Goal: Task Accomplishment & Management: Complete application form

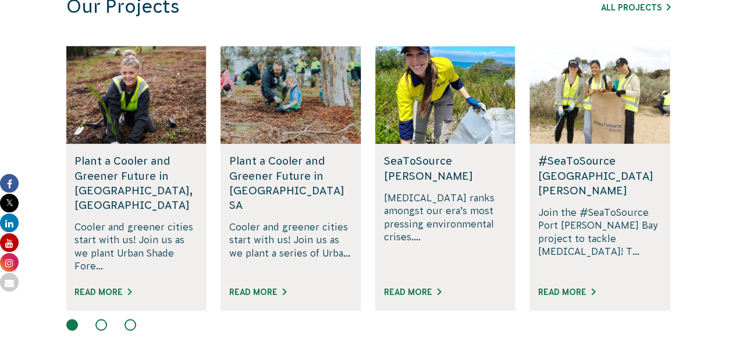
scroll to position [792, 0]
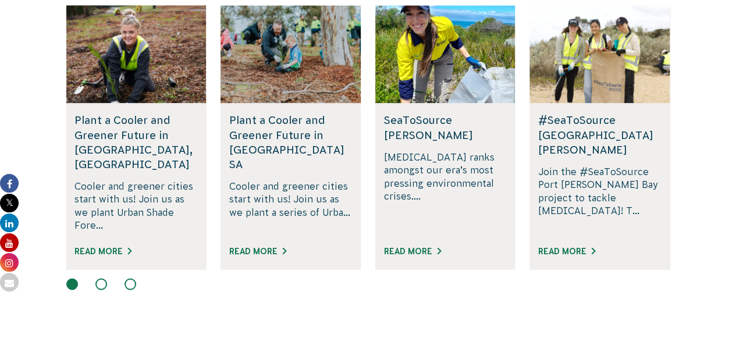
click at [104, 278] on button at bounding box center [101, 284] width 12 height 12
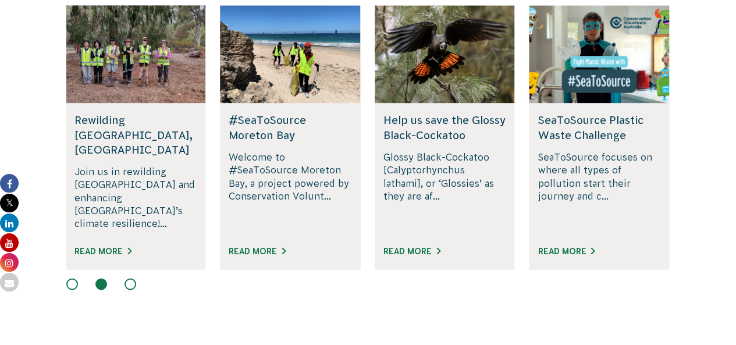
click at [130, 278] on button at bounding box center [130, 284] width 12 height 12
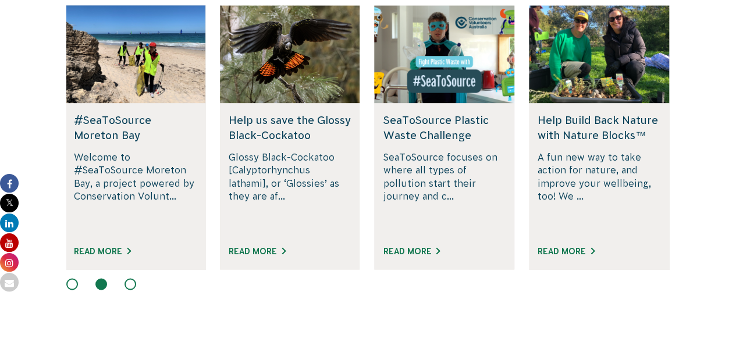
click at [38, 131] on section "Our Projects All Projects Rewilding Fifth Creek, SA Join us in rewilding Fifth …" at bounding box center [368, 125] width 736 height 447
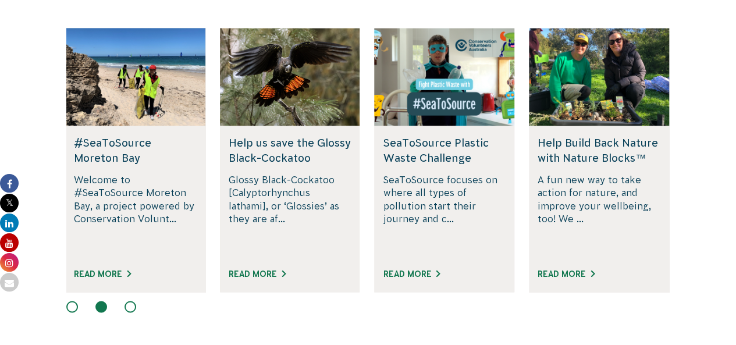
scroll to position [769, 0]
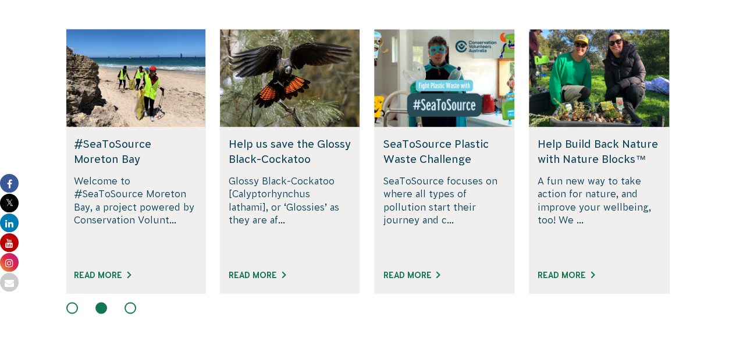
click at [314, 193] on p "Glossy Black-Cockatoo [Calyptorhynchus lathami], or ‘Glossies’ as they are af..." at bounding box center [290, 215] width 123 height 81
click at [269, 271] on link "Read More" at bounding box center [257, 275] width 57 height 9
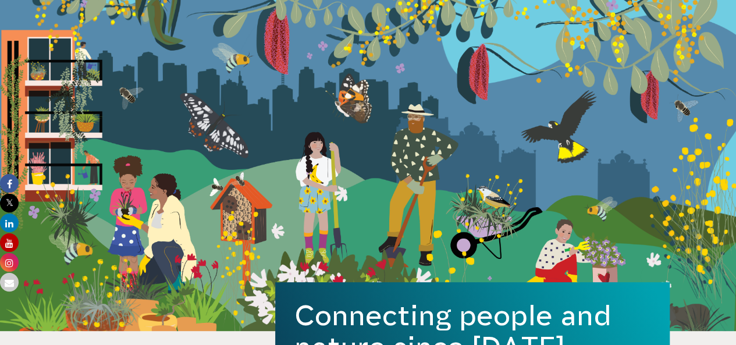
scroll to position [0, 0]
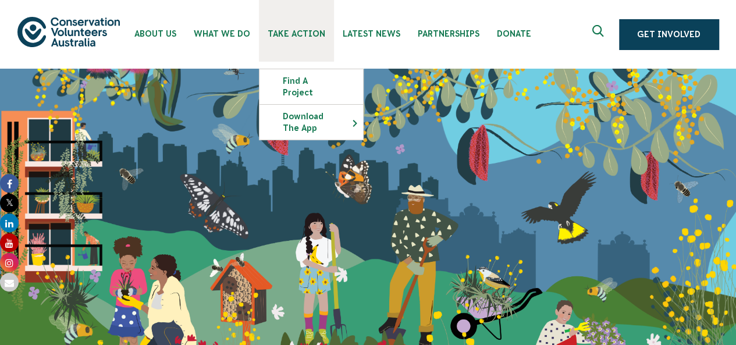
click at [301, 24] on link "Take Action" at bounding box center [296, 31] width 75 height 62
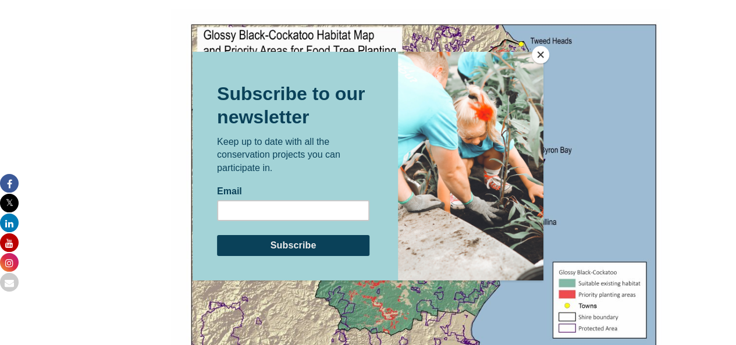
scroll to position [1785, 0]
click at [542, 59] on button "Close" at bounding box center [540, 54] width 17 height 17
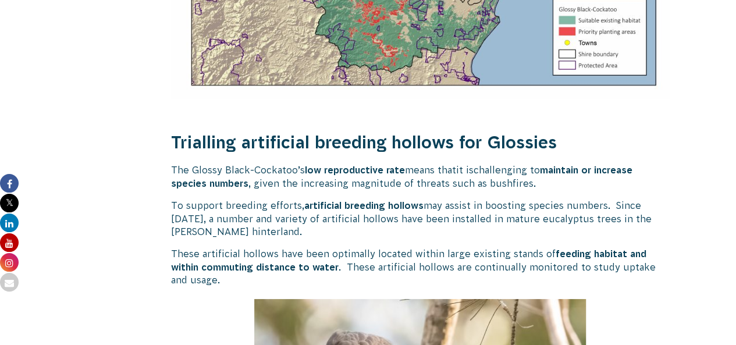
scroll to position [2050, 0]
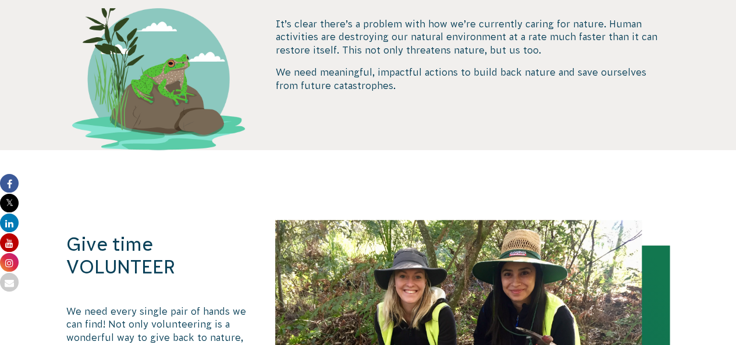
scroll to position [633, 0]
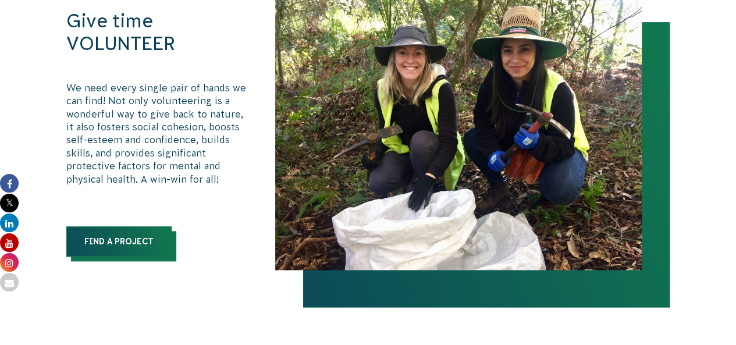
click at [109, 244] on link "Find a Project" at bounding box center [118, 241] width 105 height 30
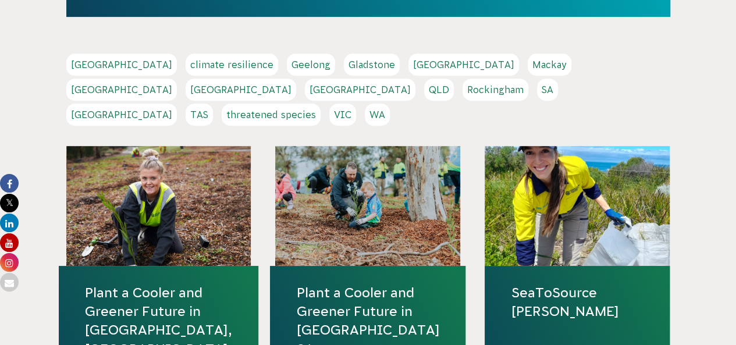
scroll to position [240, 0]
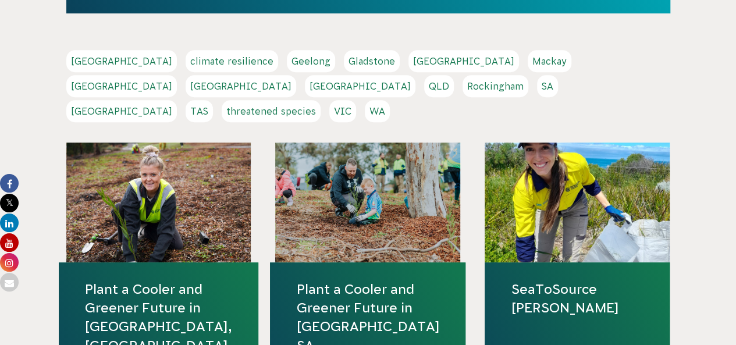
click at [95, 58] on link "[GEOGRAPHIC_DATA]" at bounding box center [121, 61] width 111 height 22
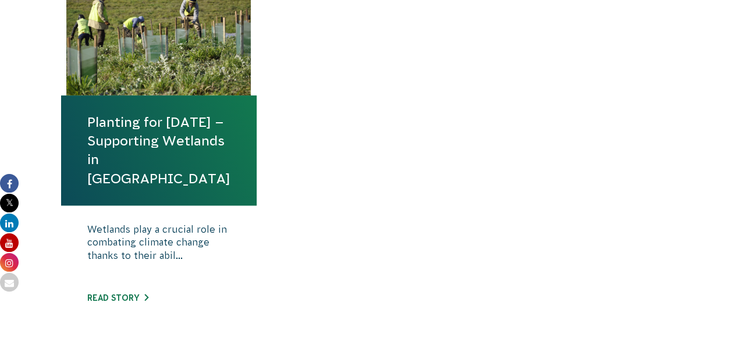
scroll to position [469, 0]
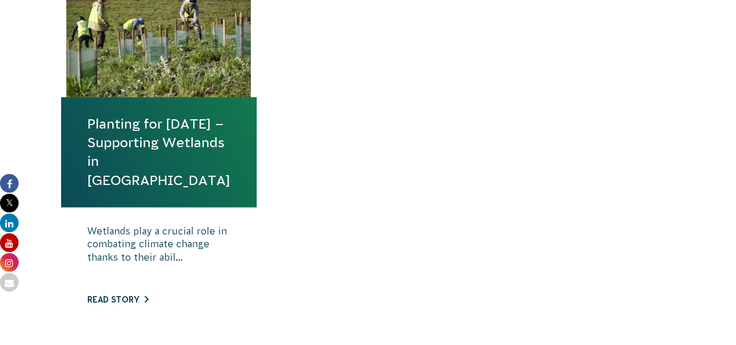
click at [119, 298] on link "Read story" at bounding box center [117, 299] width 61 height 9
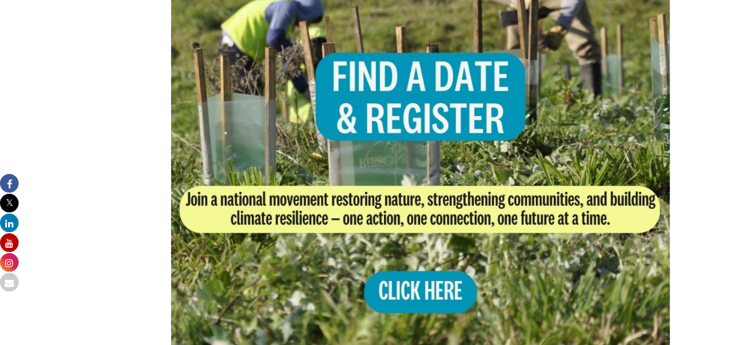
scroll to position [797, 0]
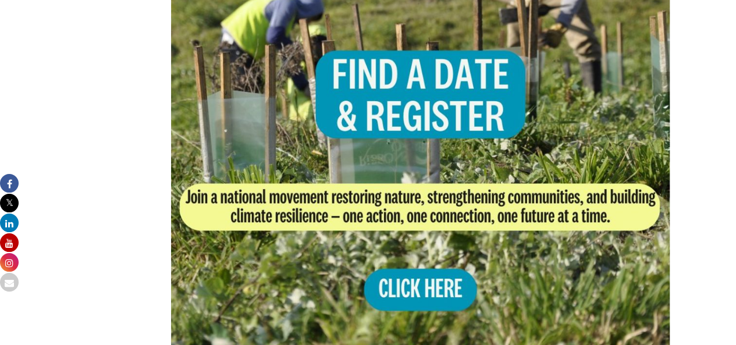
click at [417, 290] on img at bounding box center [420, 126] width 499 height 499
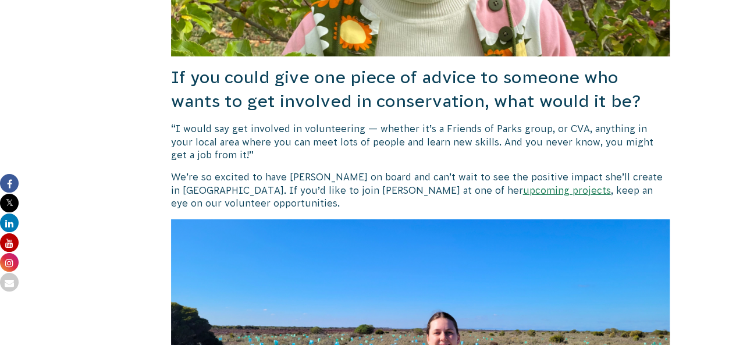
scroll to position [2011, 0]
